Goal: Find specific page/section: Find specific page/section

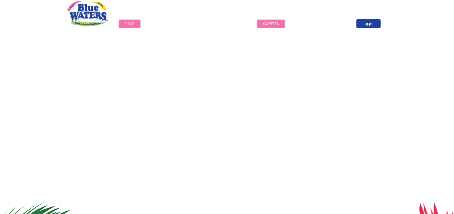
click at [257, 25] on link "careers" at bounding box center [270, 24] width 27 height 8
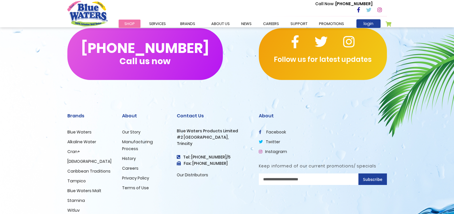
scroll to position [575, 0]
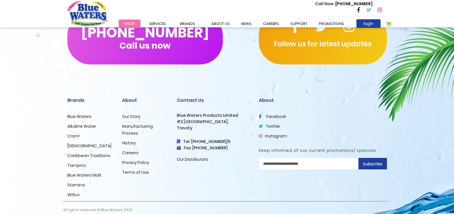
click at [129, 154] on link "Careers" at bounding box center [130, 153] width 16 height 6
